Goal: Information Seeking & Learning: Learn about a topic

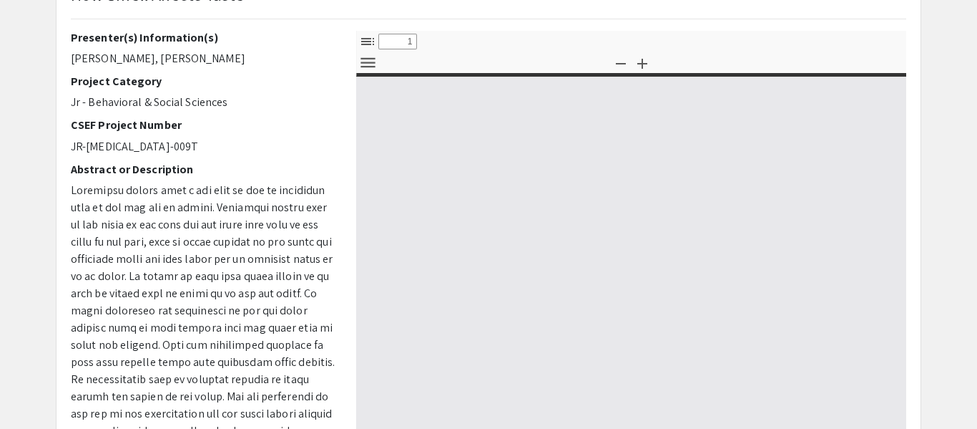
select select "custom"
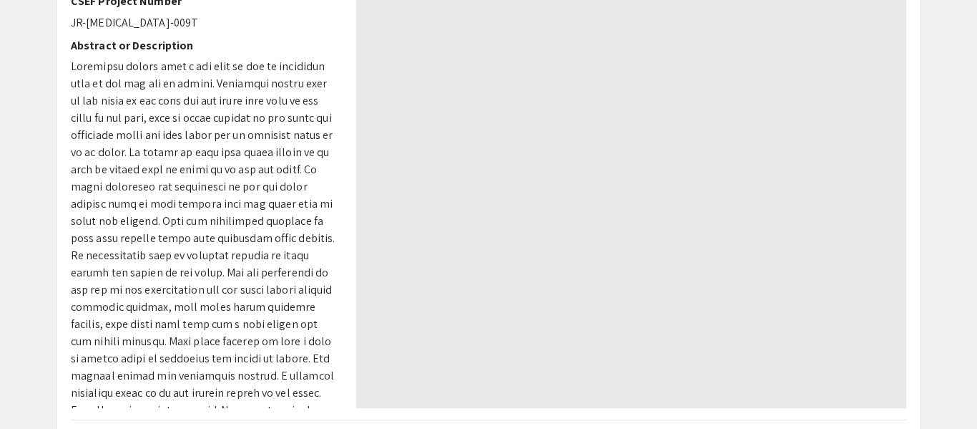
scroll to position [260, 0]
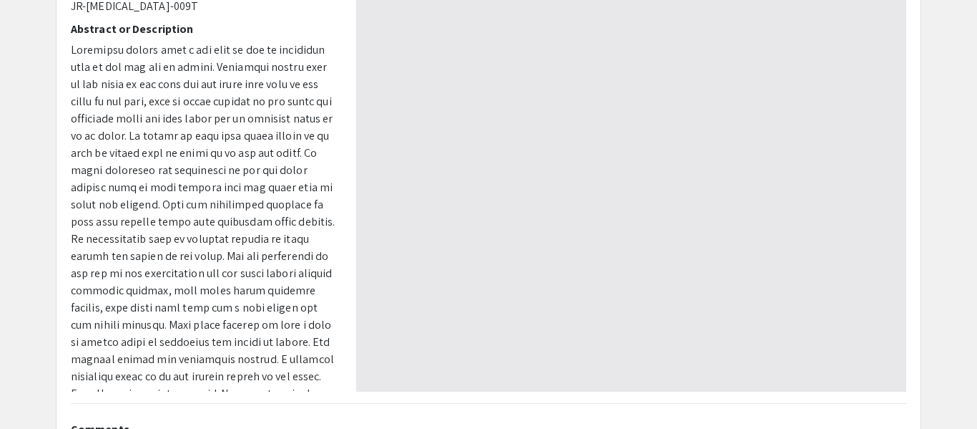
type input "0"
select select "custom"
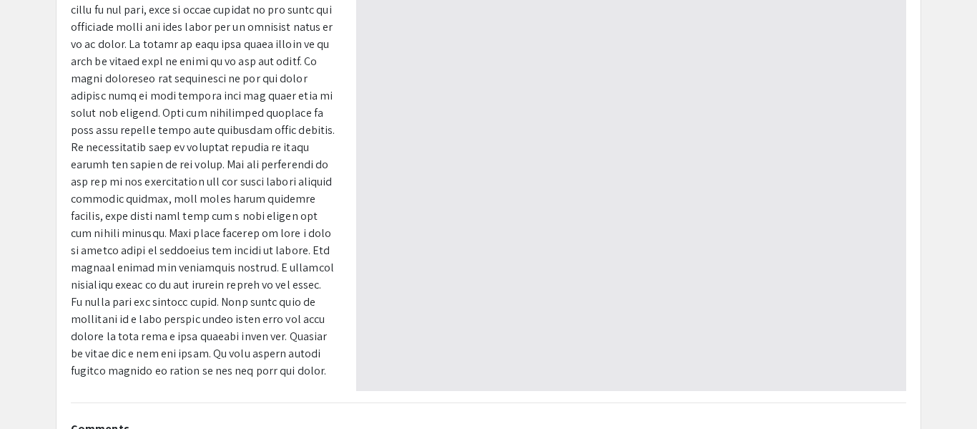
scroll to position [107, 0]
type input "1"
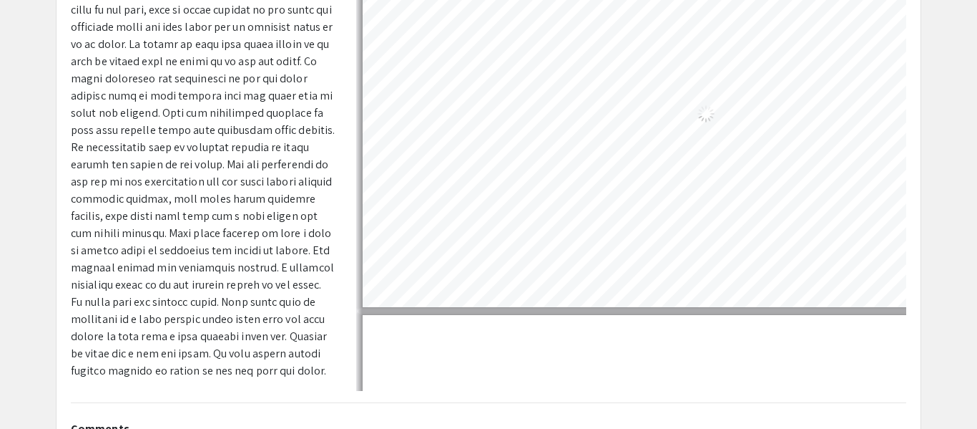
select select "auto"
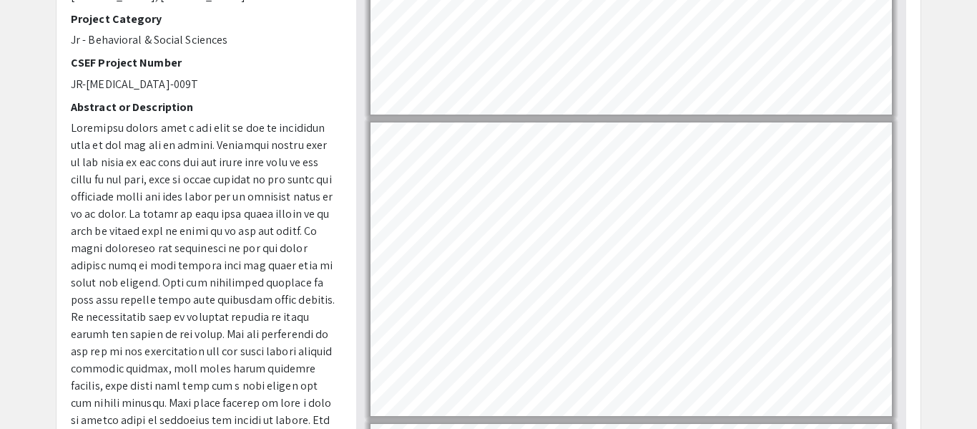
scroll to position [2240, 0]
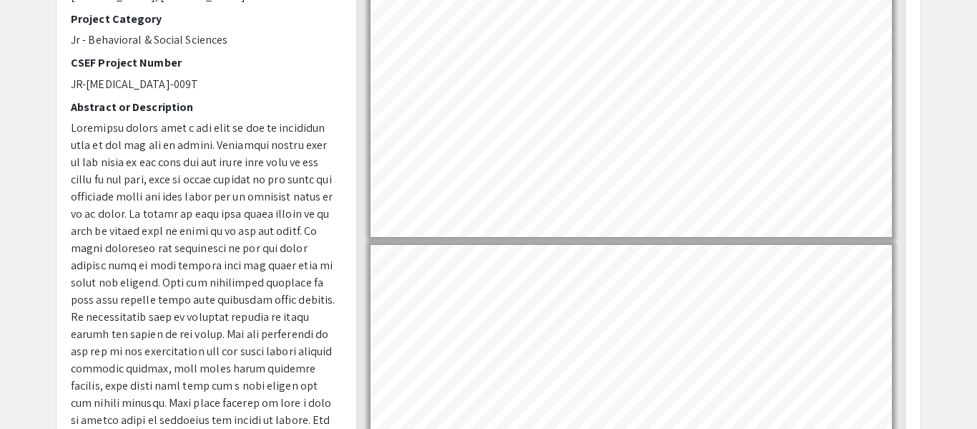
type input "9"
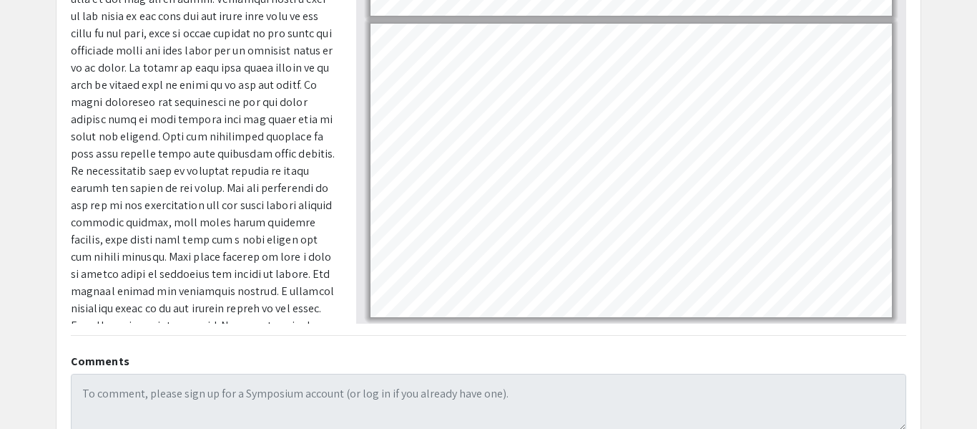
scroll to position [327, 0]
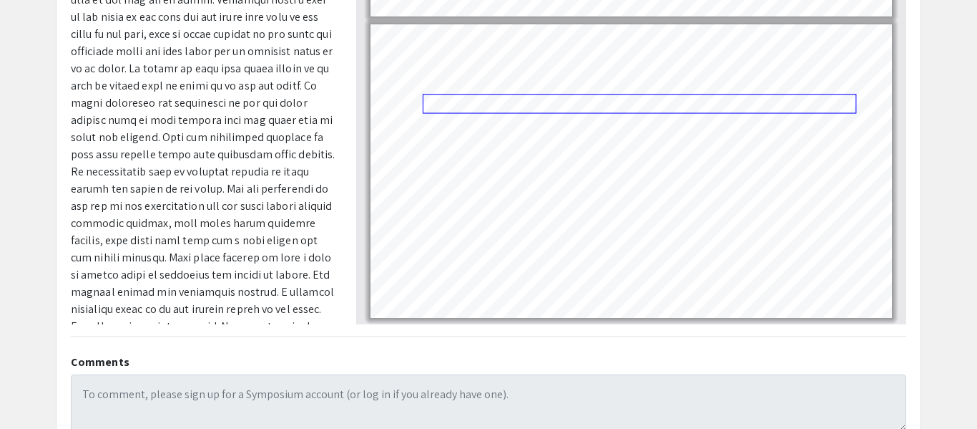
click at [627, 102] on link "Page 9" at bounding box center [640, 104] width 434 height 20
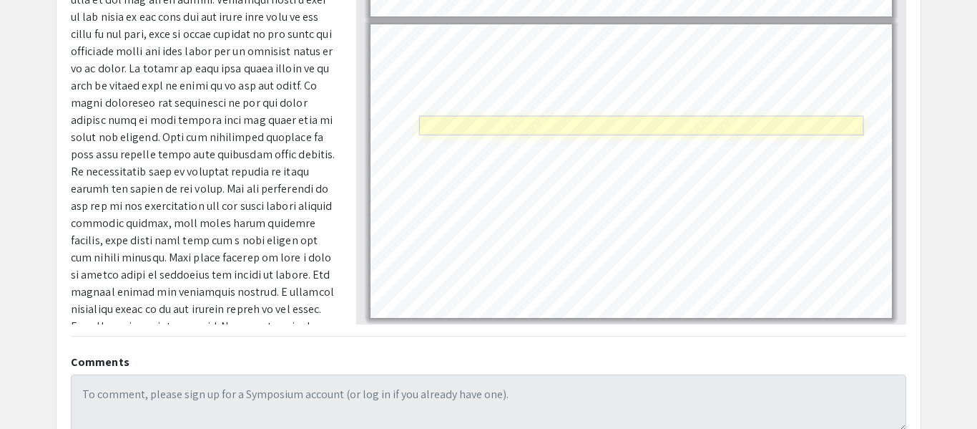
click at [463, 125] on link "Page 9" at bounding box center [641, 125] width 445 height 20
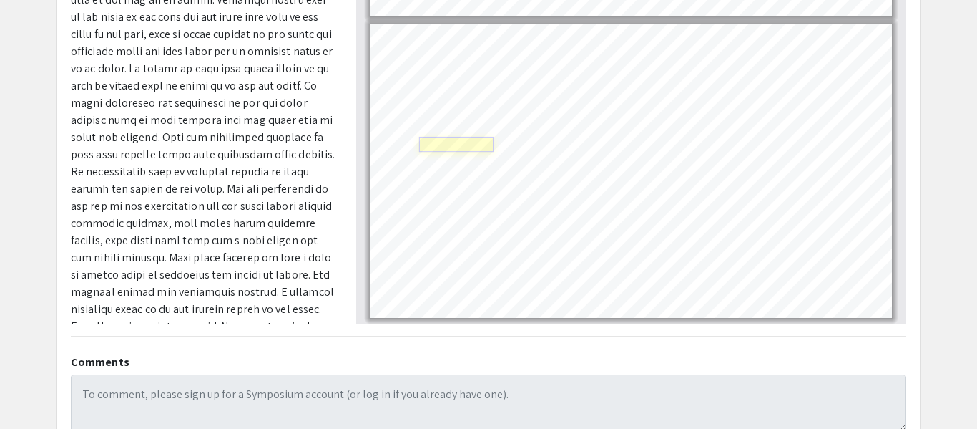
click at [485, 147] on link "Page 9" at bounding box center [456, 144] width 75 height 15
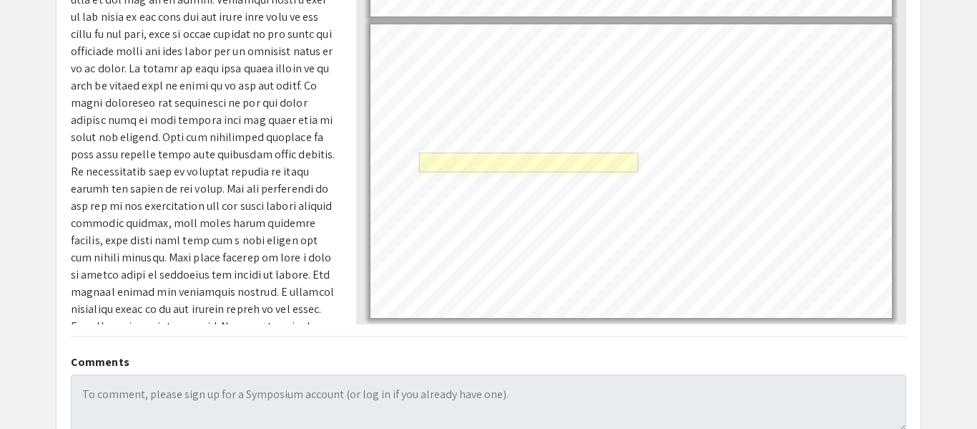
click at [439, 162] on link "Page 9" at bounding box center [529, 162] width 220 height 20
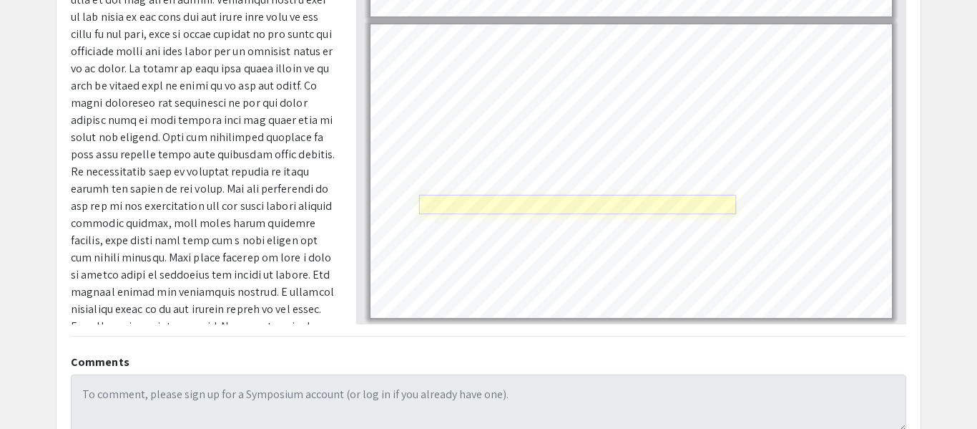
click at [489, 209] on link "Page 9" at bounding box center [577, 205] width 317 height 20
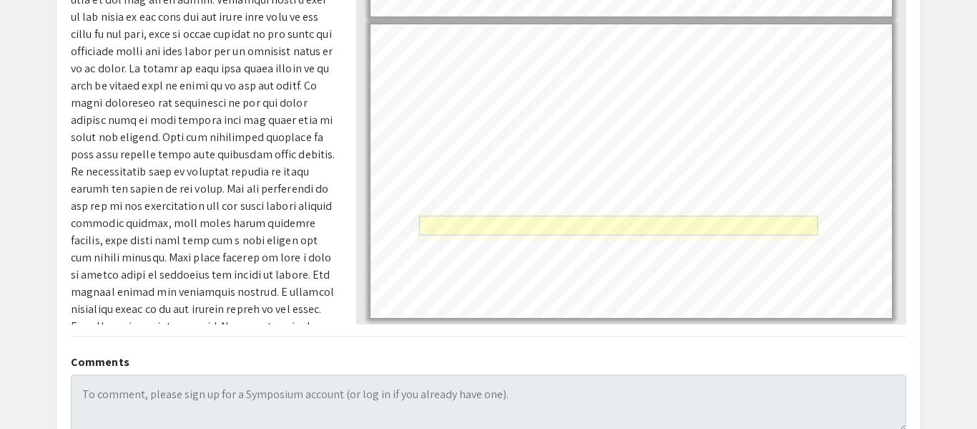
click at [745, 223] on link "Page 9" at bounding box center [618, 226] width 399 height 20
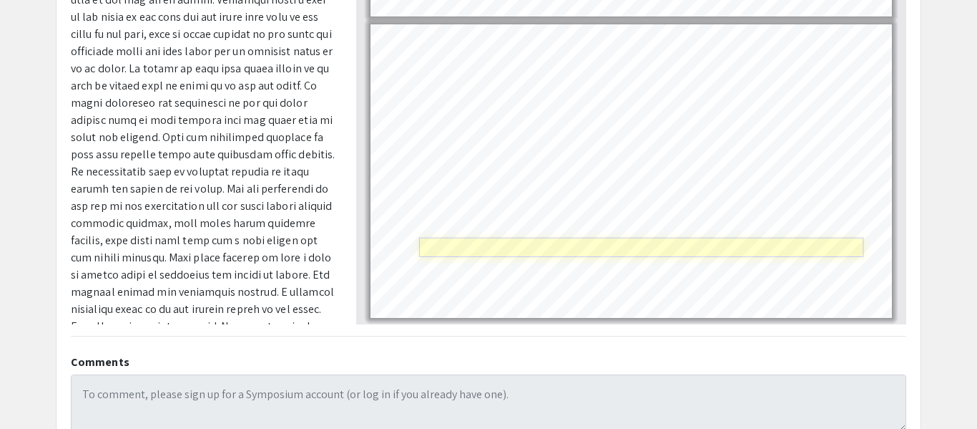
click at [601, 254] on link "Page 9" at bounding box center [641, 247] width 444 height 20
